Goal: Task Accomplishment & Management: Complete application form

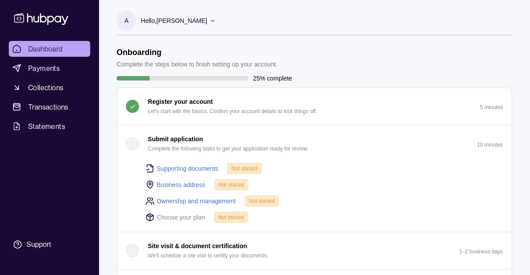
click at [127, 148] on div "button" at bounding box center [132, 143] width 13 height 13
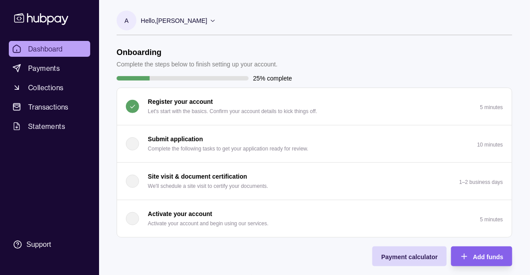
click at [128, 146] on div "button" at bounding box center [132, 143] width 13 height 13
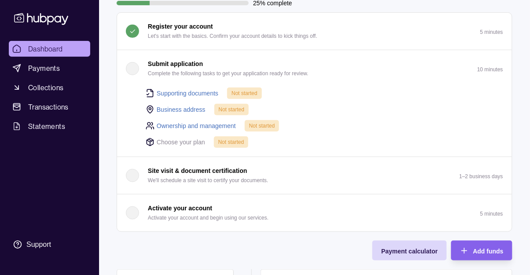
scroll to position [76, 0]
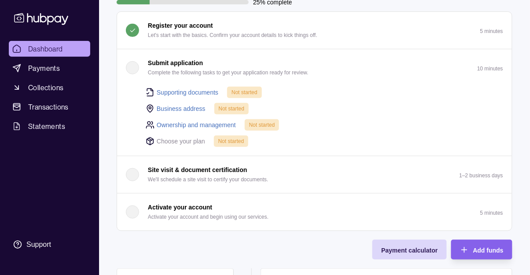
click at [187, 92] on link "Supporting documents" at bounding box center [188, 93] width 62 height 10
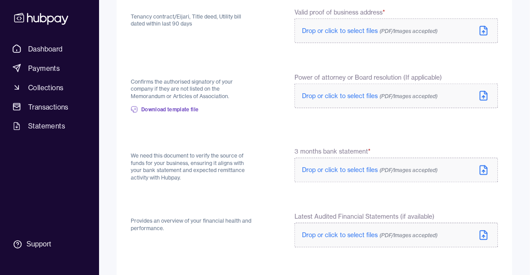
scroll to position [250, 0]
click at [164, 112] on span "Download template file" at bounding box center [170, 109] width 58 height 7
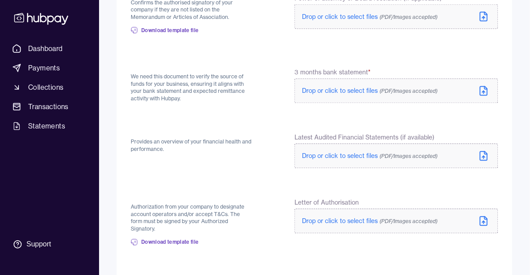
scroll to position [333, 0]
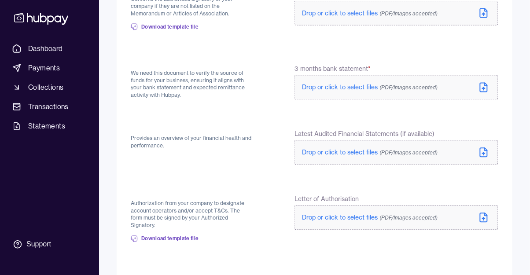
click at [152, 235] on span "Download template file" at bounding box center [170, 238] width 58 height 7
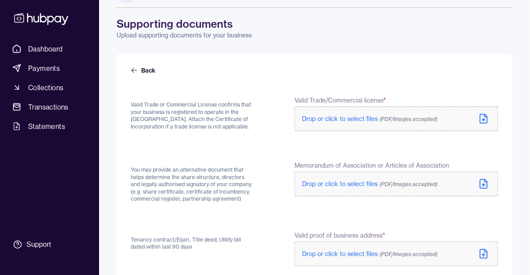
scroll to position [25, 0]
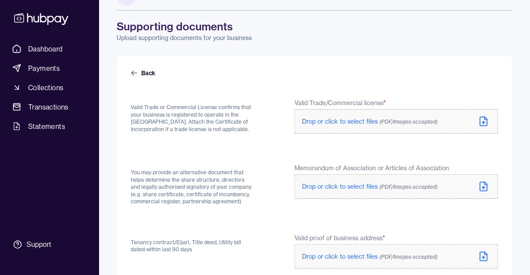
click at [343, 122] on span "Drop or click to select files (PDF/Images accepted)" at bounding box center [369, 121] width 135 height 8
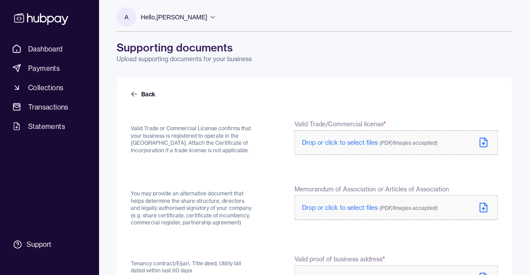
scroll to position [0, 0]
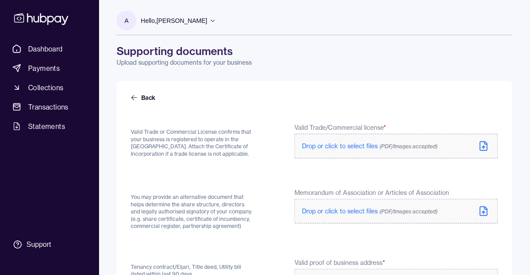
click at [35, 51] on span "Dashboard" at bounding box center [45, 49] width 35 height 11
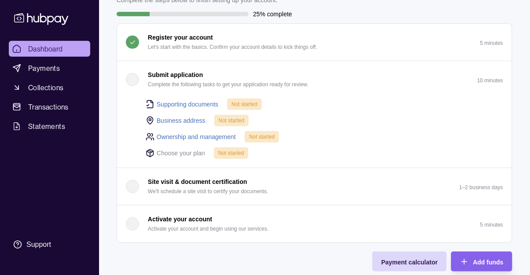
scroll to position [69, 0]
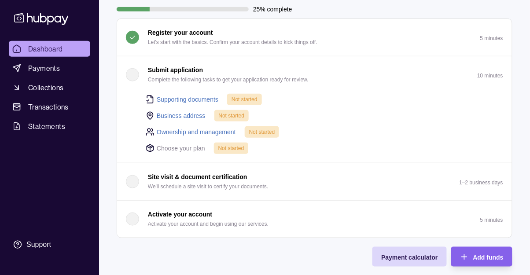
click at [201, 100] on link "Supporting documents" at bounding box center [188, 100] width 62 height 10
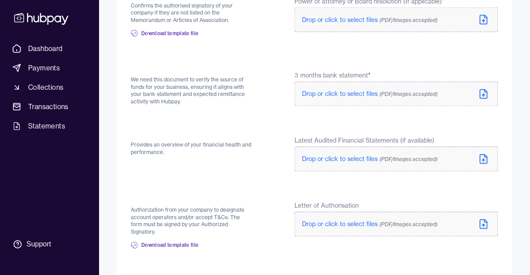
scroll to position [345, 0]
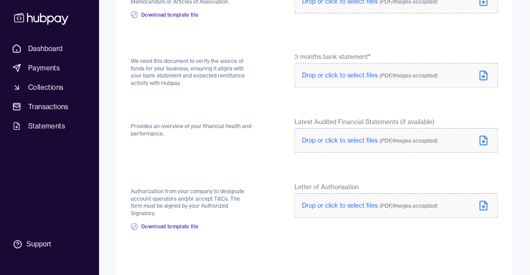
click at [345, 203] on span "Drop or click to select files (PDF/Images accepted)" at bounding box center [369, 206] width 135 height 8
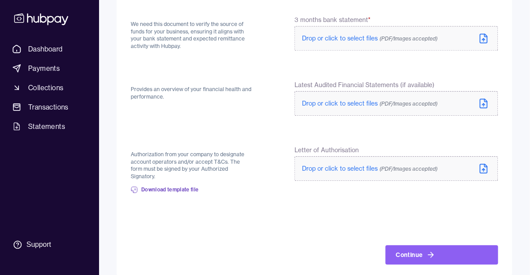
scroll to position [387, 0]
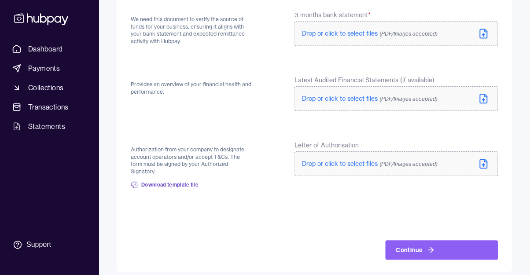
click at [336, 168] on label "Drop or click to select files (PDF/Images accepted)" at bounding box center [396, 163] width 204 height 25
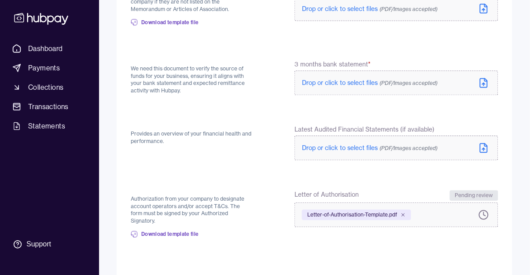
scroll to position [334, 0]
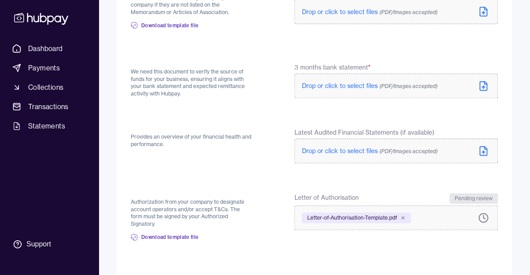
click at [337, 153] on span "Drop or click to select files (PDF/Images accepted)" at bounding box center [369, 151] width 135 height 8
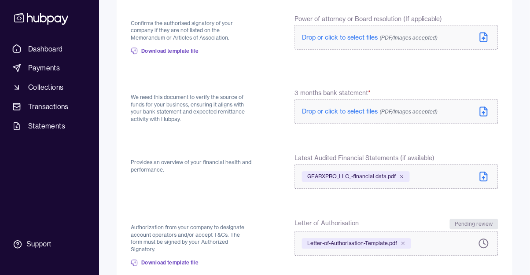
scroll to position [306, 0]
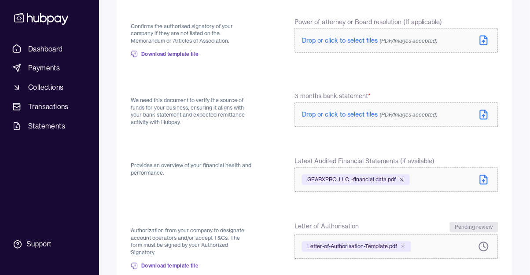
click at [348, 115] on span "Drop or click to select files (PDF/Images accepted)" at bounding box center [369, 115] width 135 height 8
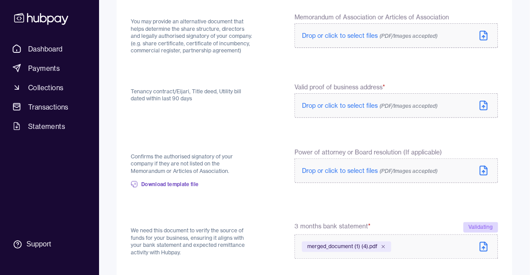
scroll to position [175, 0]
click at [344, 104] on span "Drop or click to select files (PDF/Images accepted)" at bounding box center [369, 107] width 135 height 8
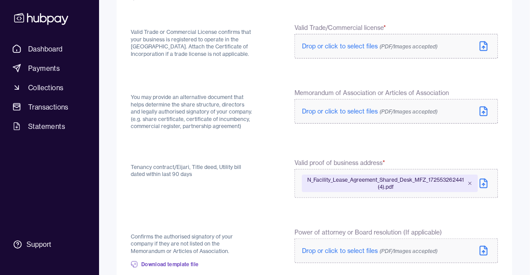
scroll to position [98, 0]
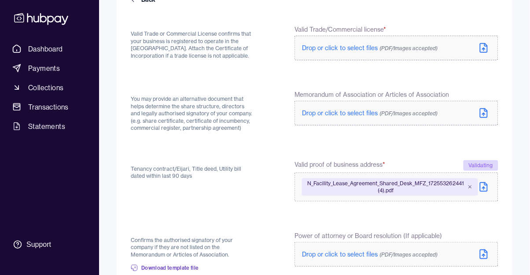
click at [341, 109] on span "Drop or click to select files (PDF/Images accepted)" at bounding box center [369, 113] width 135 height 8
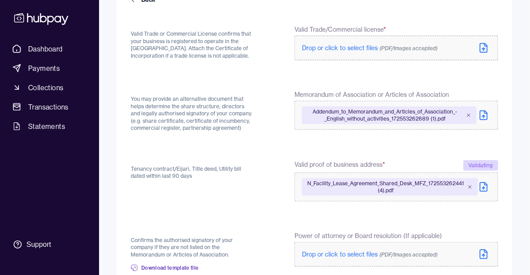
click at [347, 50] on span "Drop or click to select files (PDF/Images accepted)" at bounding box center [369, 48] width 135 height 8
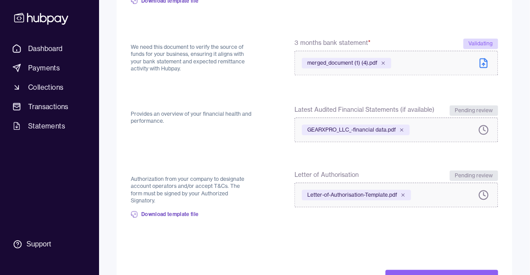
scroll to position [398, 0]
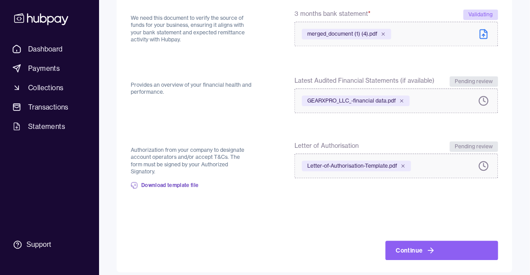
click at [438, 242] on button "Continue" at bounding box center [441, 250] width 113 height 19
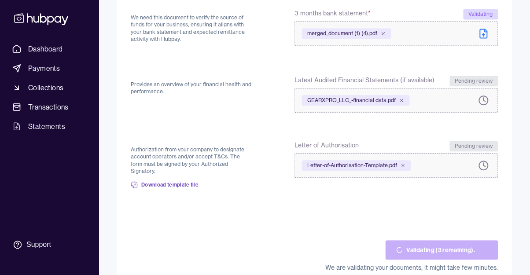
scroll to position [395, 0]
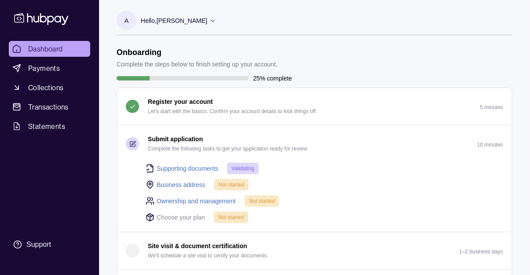
click at [183, 187] on link "Business address" at bounding box center [181, 185] width 49 height 10
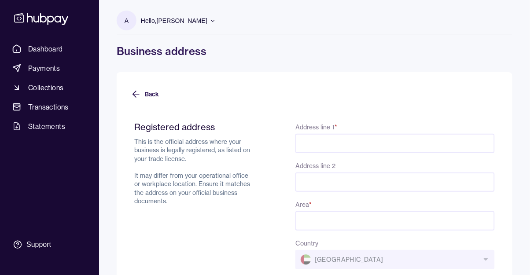
scroll to position [1, 0]
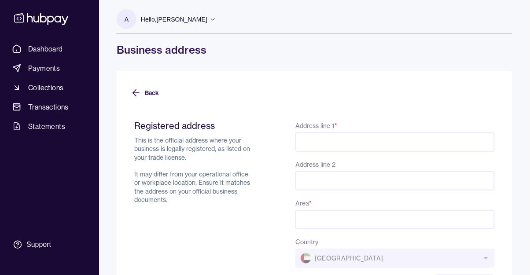
click at [416, 142] on input "Address line 1 *" at bounding box center [394, 141] width 199 height 19
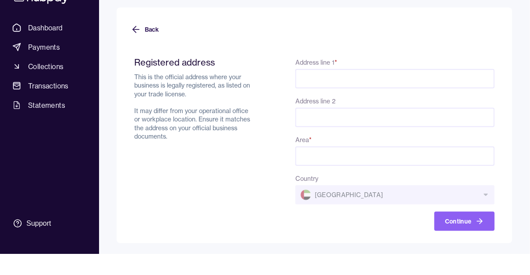
scroll to position [44, 0]
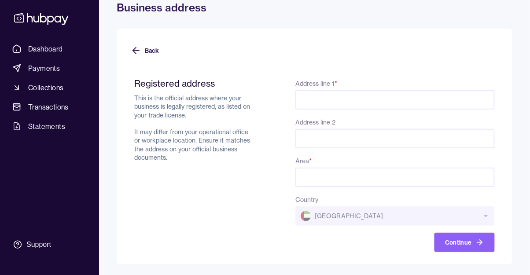
paste input "**********"
type input "**********"
click at [366, 180] on input "Area *" at bounding box center [394, 177] width 199 height 19
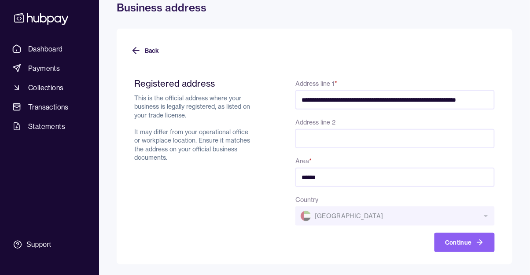
type input "******"
click at [465, 241] on button "Continue" at bounding box center [464, 242] width 60 height 19
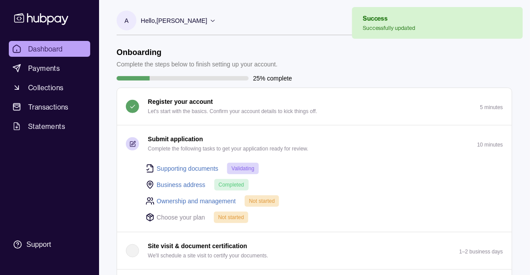
click at [217, 204] on link "Ownership and management" at bounding box center [196, 201] width 79 height 10
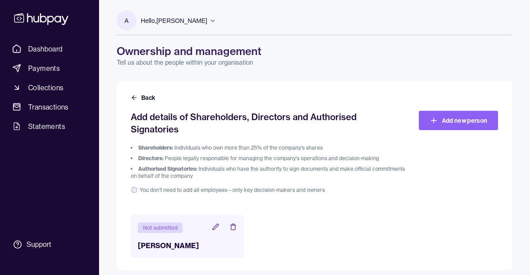
click at [473, 116] on link "Add new person" at bounding box center [458, 120] width 79 height 19
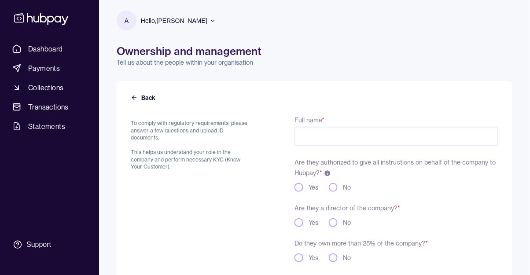
click at [430, 138] on input "Full name *" at bounding box center [396, 136] width 204 height 19
type input "**********"
click at [334, 190] on button "No" at bounding box center [333, 187] width 9 height 9
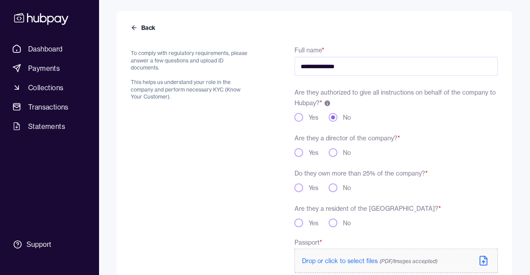
scroll to position [73, 0]
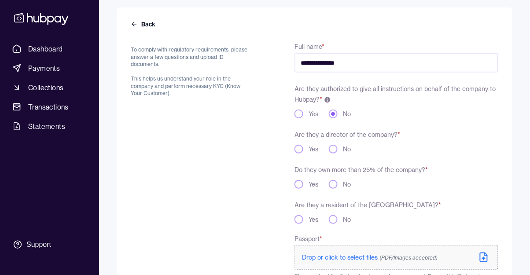
click at [333, 145] on button "No" at bounding box center [333, 149] width 9 height 9
click at [298, 182] on button "Yes" at bounding box center [298, 184] width 9 height 9
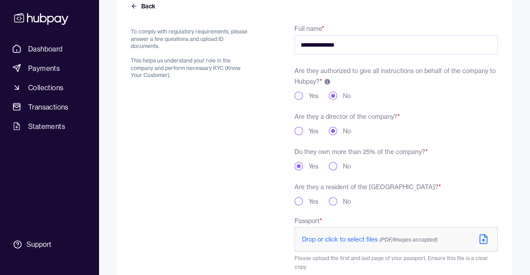
scroll to position [107, 0]
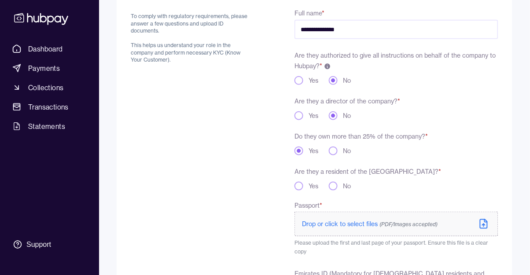
click at [335, 184] on button "No" at bounding box center [333, 186] width 9 height 9
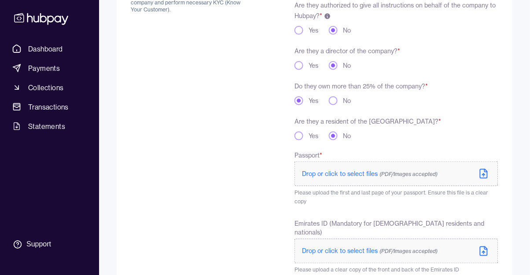
scroll to position [159, 0]
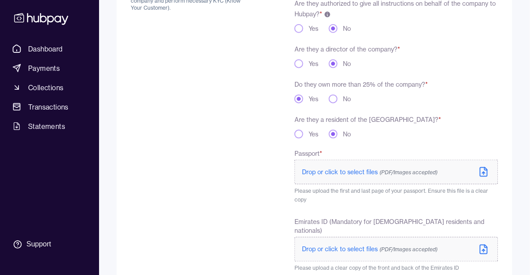
click at [355, 172] on span "Drop or click to select files (PDF/Images accepted)" at bounding box center [369, 172] width 135 height 8
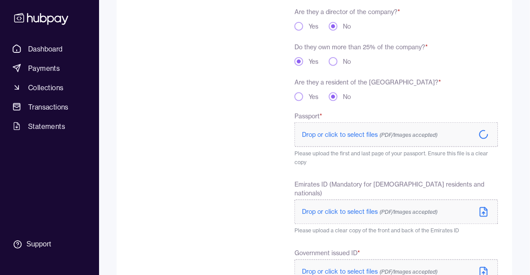
scroll to position [201, 0]
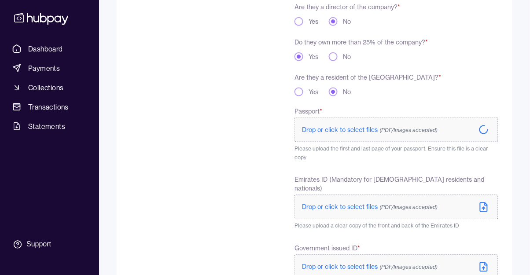
click at [414, 150] on span "Please upload the first and last page of your passport. Ensure this file is a c…" at bounding box center [391, 152] width 194 height 15
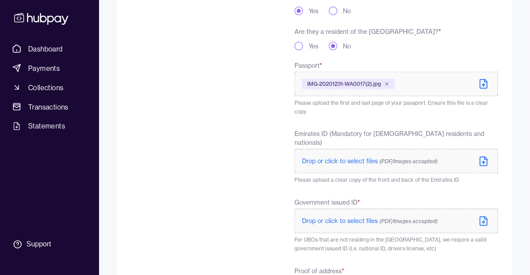
scroll to position [316, 0]
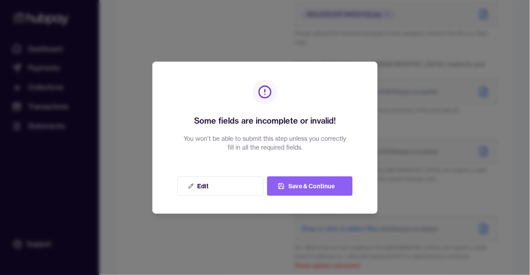
click at [333, 196] on button "Save & Continue" at bounding box center [309, 185] width 85 height 19
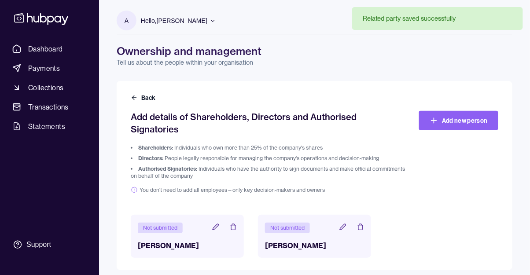
click at [217, 223] on icon at bounding box center [215, 226] width 7 height 7
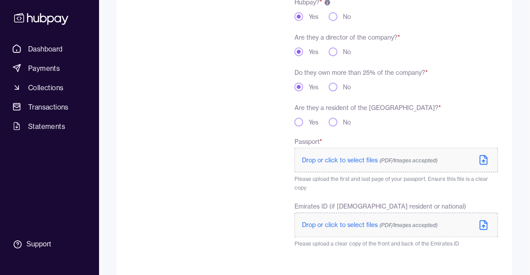
scroll to position [176, 0]
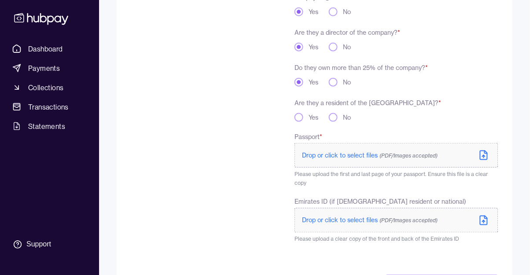
click at [351, 154] on span "Drop or click to select files (PDF/Images accepted)" at bounding box center [369, 155] width 135 height 8
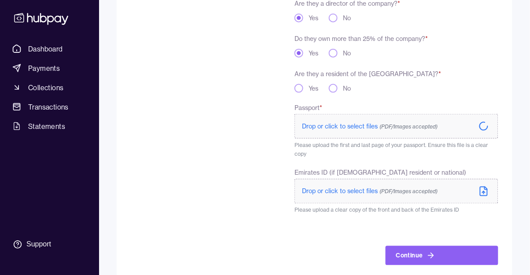
scroll to position [213, 0]
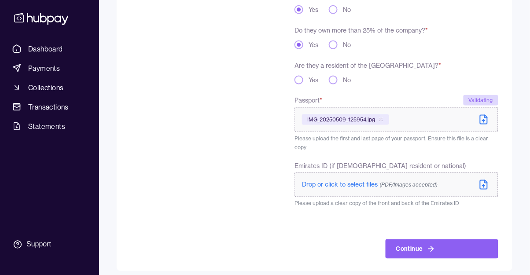
click at [345, 181] on span "Drop or click to select files (PDF/Images accepted)" at bounding box center [369, 185] width 135 height 8
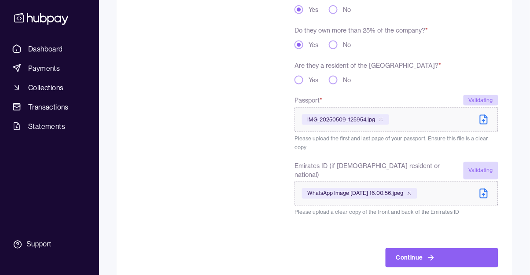
click at [436, 252] on button "Continue" at bounding box center [441, 257] width 113 height 19
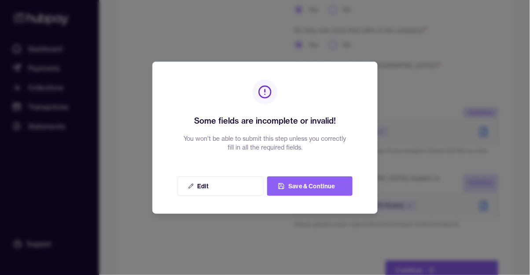
click at [234, 187] on button "Edit" at bounding box center [220, 185] width 86 height 19
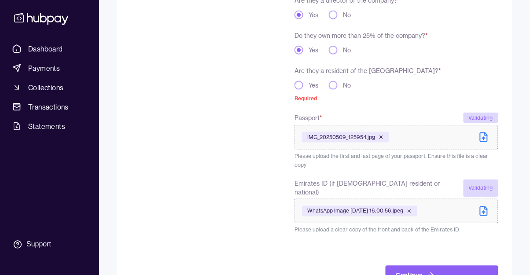
scroll to position [190, 0]
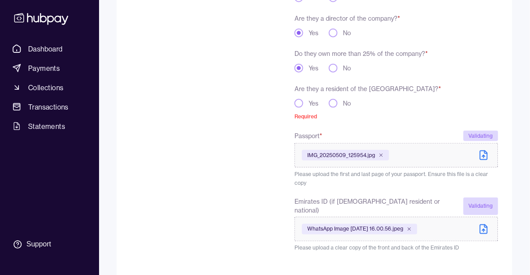
click at [489, 226] on icon at bounding box center [483, 229] width 11 height 11
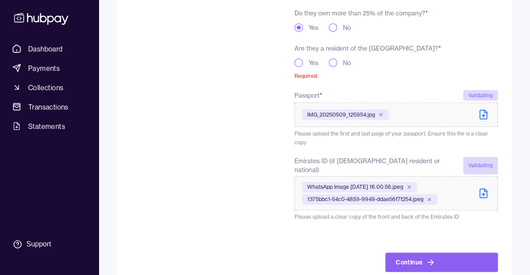
scroll to position [224, 0]
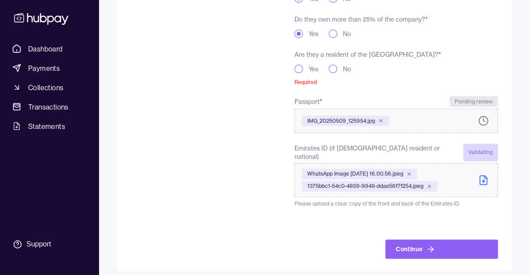
click at [301, 69] on button "Yes" at bounding box center [298, 69] width 9 height 9
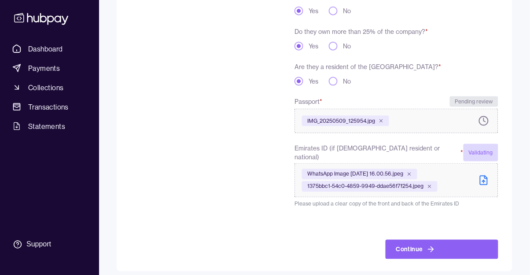
click at [440, 243] on button "Continue" at bounding box center [441, 249] width 113 height 19
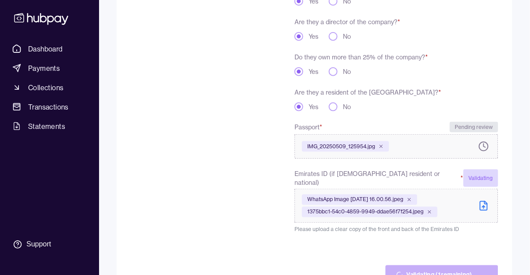
scroll to position [189, 0]
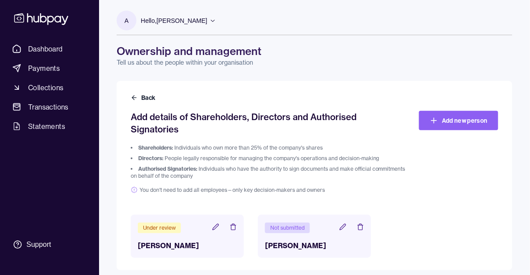
click at [39, 46] on span "Dashboard" at bounding box center [45, 49] width 35 height 11
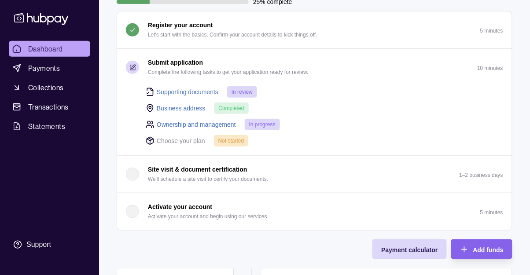
scroll to position [82, 0]
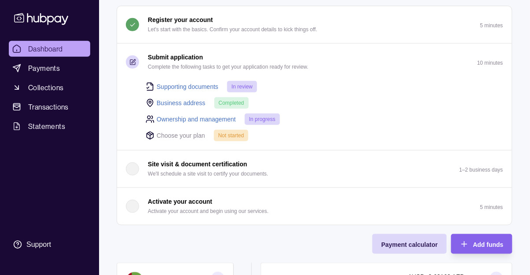
click at [172, 133] on p "Choose your plan" at bounding box center [181, 136] width 48 height 10
click at [179, 131] on p "Choose your plan" at bounding box center [181, 136] width 48 height 10
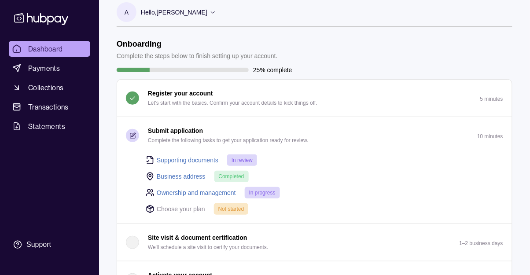
scroll to position [0, 0]
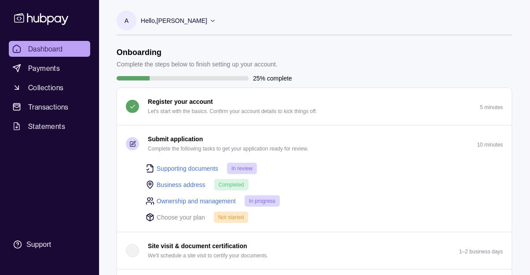
click at [165, 16] on p "Hello, [PERSON_NAME]" at bounding box center [174, 21] width 66 height 10
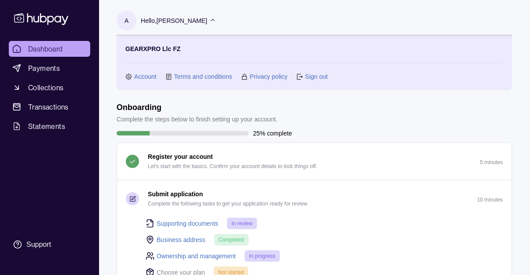
click at [165, 17] on p "Hello, [PERSON_NAME]" at bounding box center [174, 21] width 66 height 10
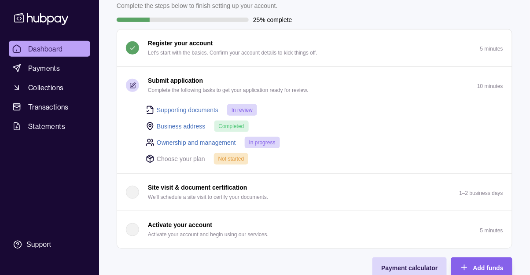
scroll to position [65, 0]
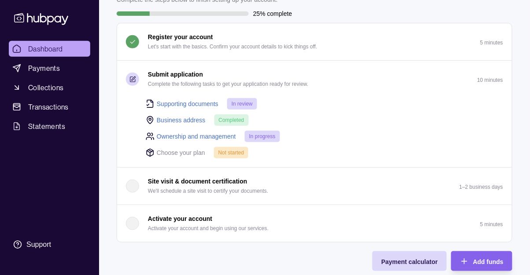
click at [172, 137] on link "Ownership and management" at bounding box center [196, 137] width 79 height 10
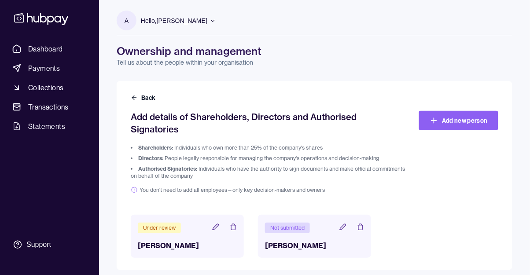
click at [340, 223] on icon at bounding box center [342, 226] width 7 height 7
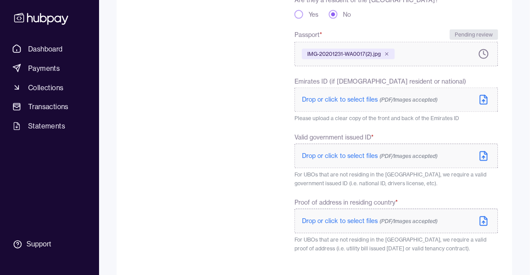
scroll to position [288, 0]
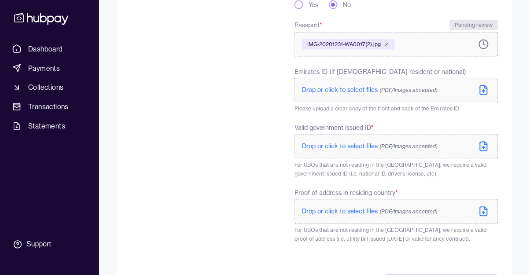
click at [348, 148] on span "Drop or click to select files (PDF/Images accepted)" at bounding box center [369, 147] width 135 height 8
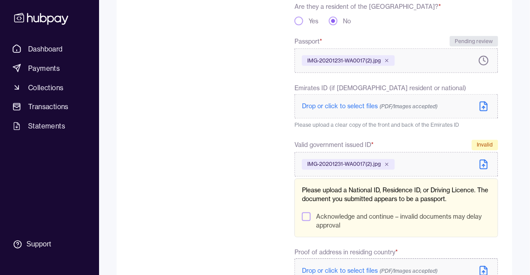
scroll to position [272, 0]
click at [387, 163] on icon at bounding box center [386, 163] width 5 height 5
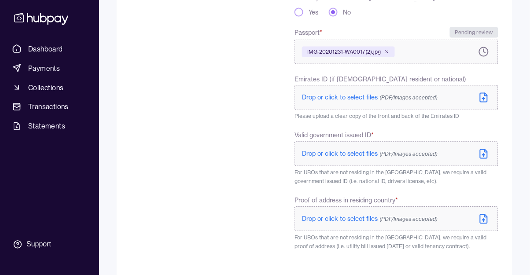
scroll to position [288, 0]
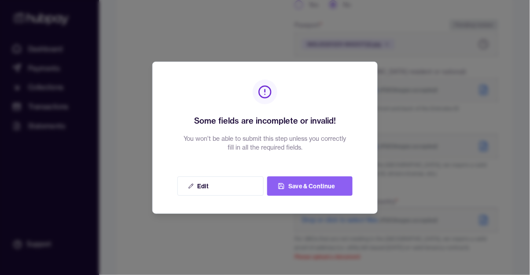
click at [325, 196] on button "Save & Continue" at bounding box center [309, 185] width 85 height 19
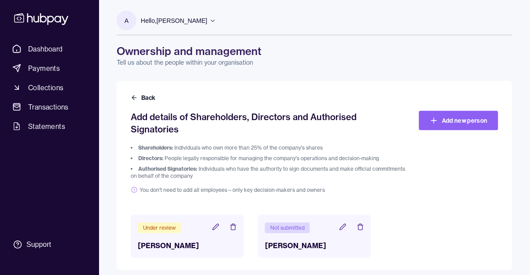
click at [43, 48] on span "Dashboard" at bounding box center [45, 49] width 35 height 11
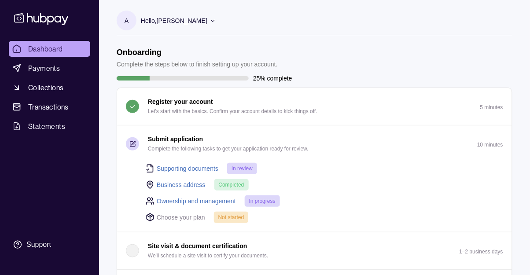
click at [39, 67] on span "Payments" at bounding box center [44, 68] width 32 height 11
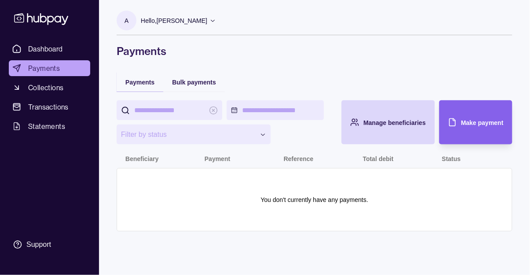
click at [35, 84] on span "Collections" at bounding box center [45, 87] width 35 height 11
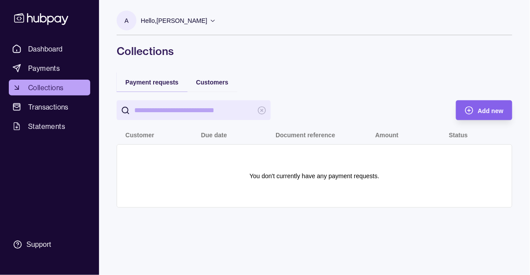
click at [38, 110] on span "Transactions" at bounding box center [48, 107] width 40 height 11
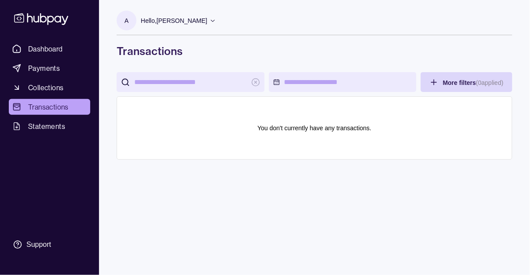
click at [40, 128] on span "Statements" at bounding box center [46, 126] width 37 height 11
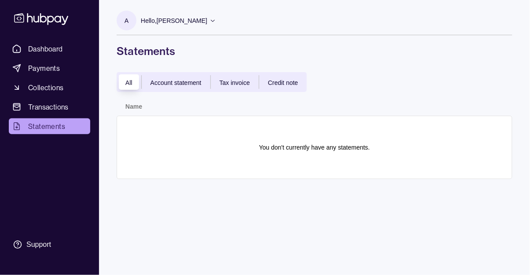
click at [40, 50] on span "Dashboard" at bounding box center [45, 49] width 35 height 11
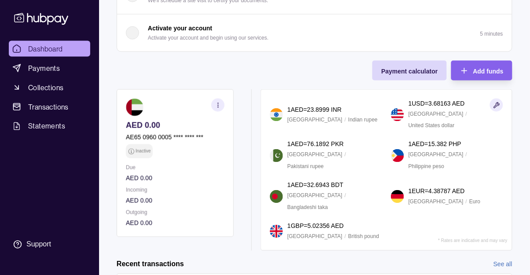
scroll to position [257, 0]
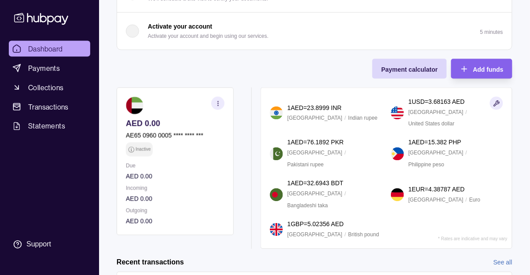
click at [212, 101] on section "button" at bounding box center [217, 103] width 13 height 13
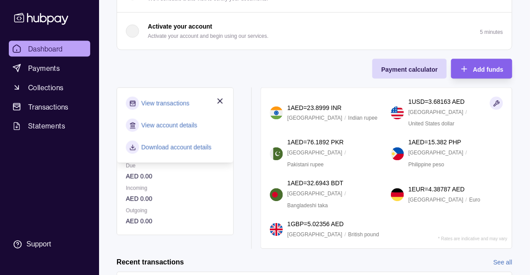
click at [138, 67] on div "Onboarding Complete the steps below to finish setting up your account. 25% comp…" at bounding box center [314, 20] width 395 height 458
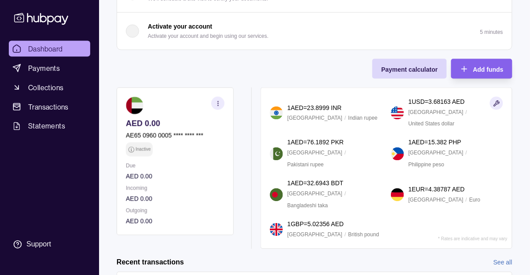
click at [483, 60] on div "Add funds" at bounding box center [475, 69] width 57 height 20
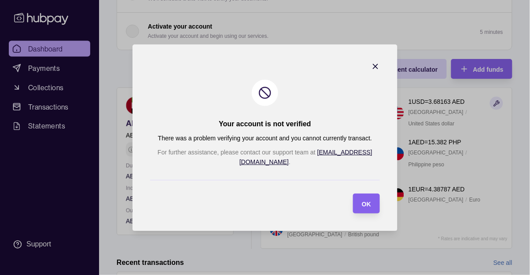
click at [366, 207] on span "OK" at bounding box center [366, 203] width 9 height 7
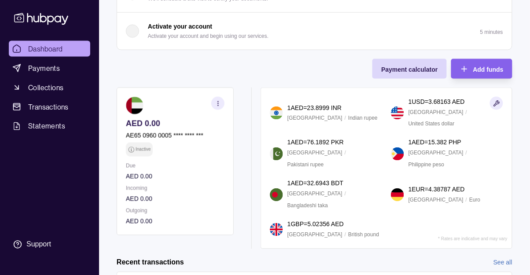
click at [423, 72] on span "Payment calculator" at bounding box center [409, 69] width 56 height 7
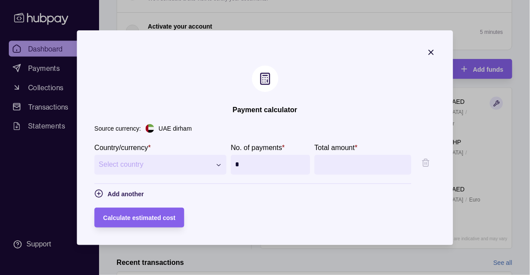
click at [433, 55] on icon "button" at bounding box center [431, 52] width 4 height 4
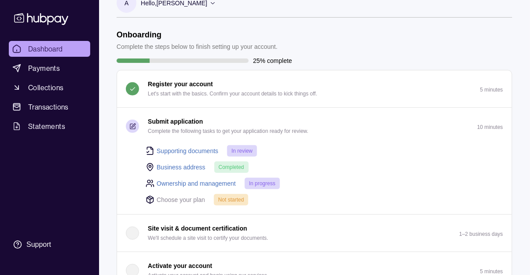
scroll to position [0, 0]
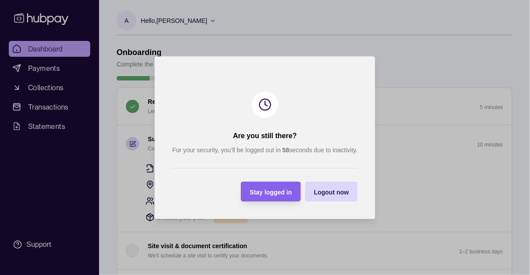
click at [345, 194] on span "Logout now" at bounding box center [331, 191] width 35 height 7
